Goal: Transaction & Acquisition: Purchase product/service

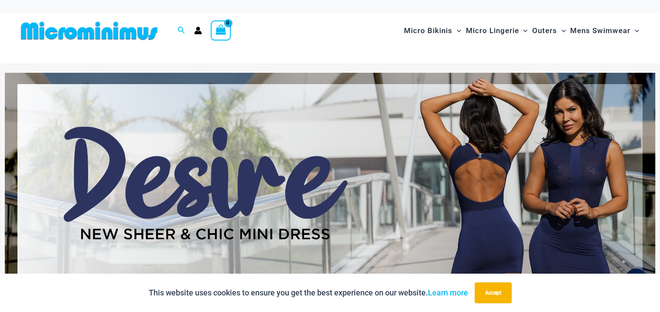
click at [467, 219] on img at bounding box center [330, 183] width 651 height 221
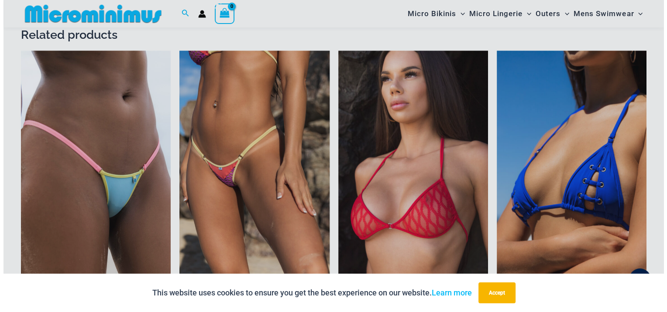
scroll to position [1014, 0]
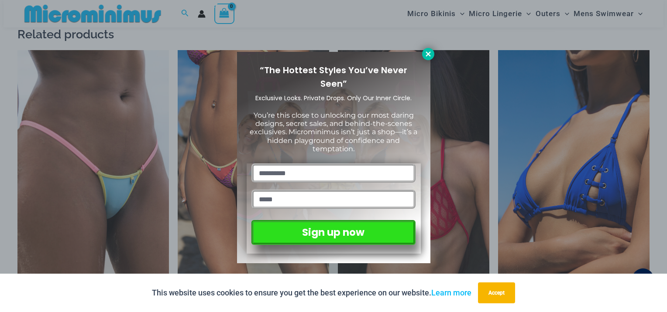
click at [429, 52] on icon at bounding box center [427, 53] width 5 height 5
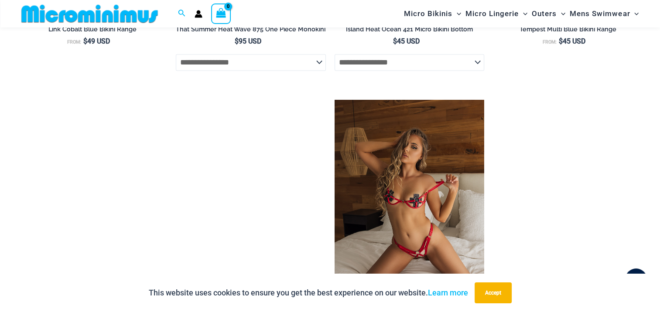
scroll to position [1571, 0]
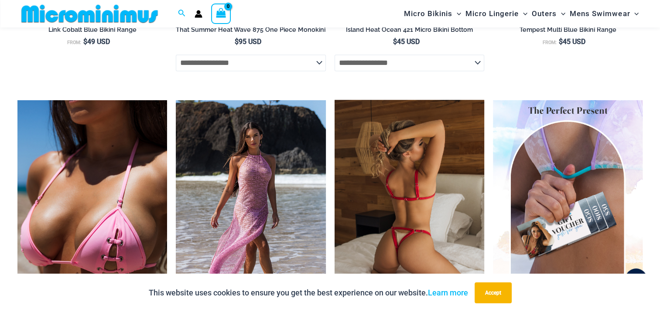
click at [402, 172] on img at bounding box center [410, 212] width 150 height 225
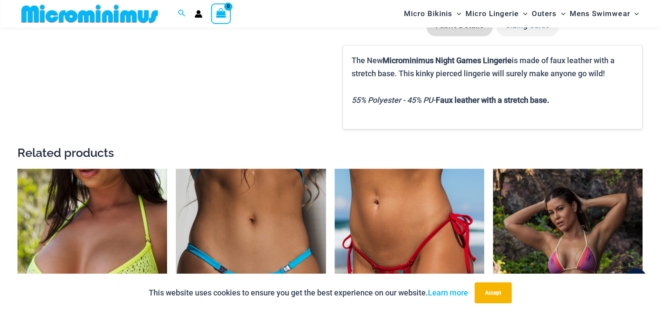
scroll to position [958, 0]
